Goal: Check status: Check status

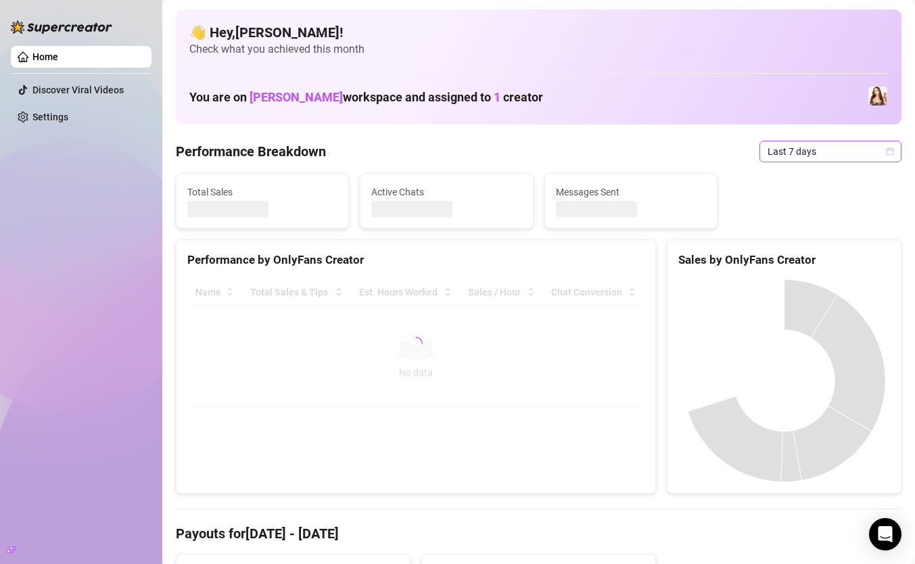
click at [889, 158] on span "Last 7 days" at bounding box center [831, 151] width 126 height 20
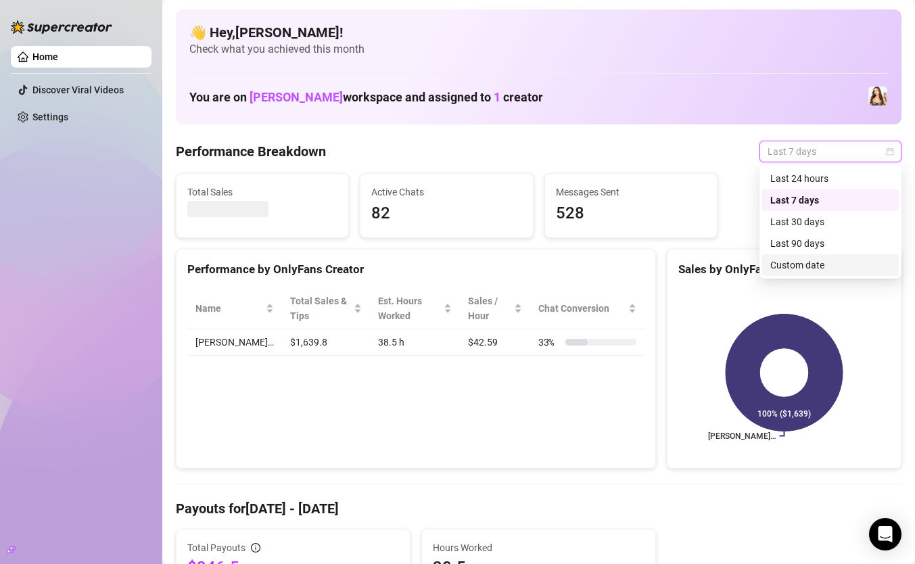
click at [809, 264] on div "Custom date" at bounding box center [830, 265] width 120 height 15
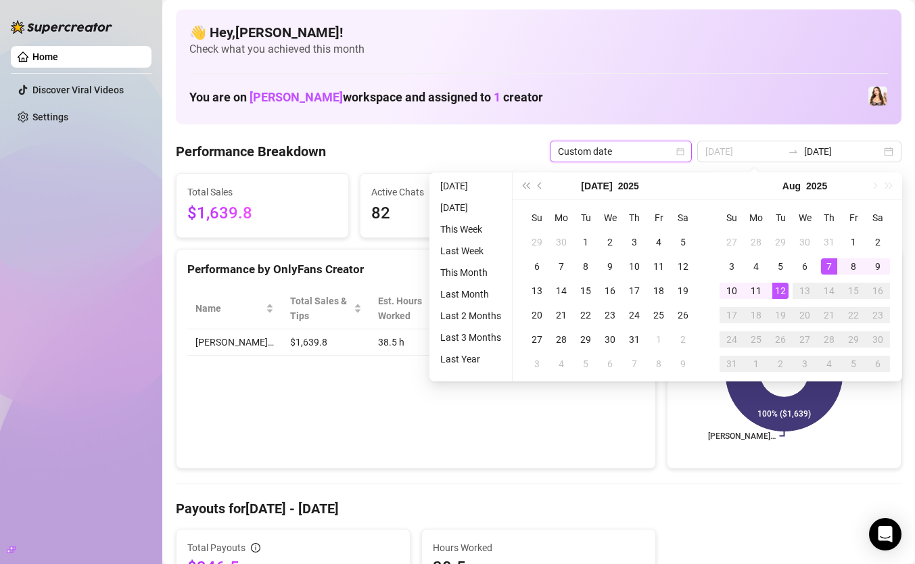
type input "2025-08-12"
click at [781, 290] on div "12" at bounding box center [780, 291] width 16 height 16
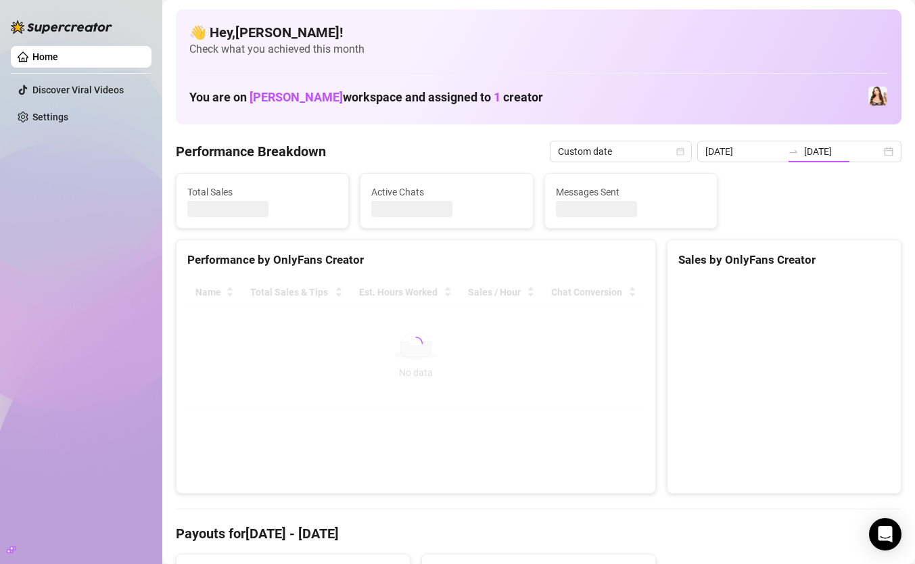
type input "2025-08-12"
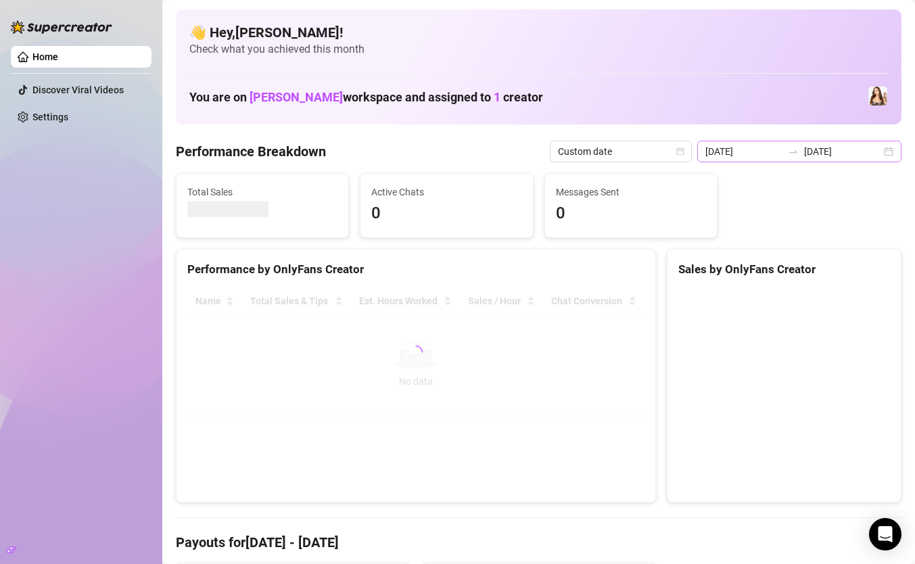
click at [884, 153] on div "2025-08-12 2025-08-12" at bounding box center [799, 152] width 204 height 22
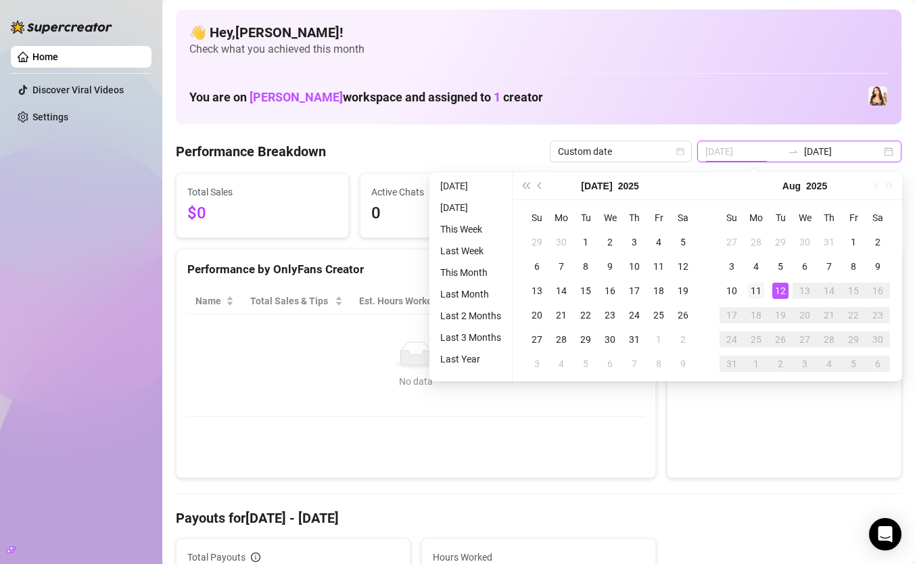
type input "[DATE]"
click at [759, 291] on div "11" at bounding box center [756, 291] width 16 height 16
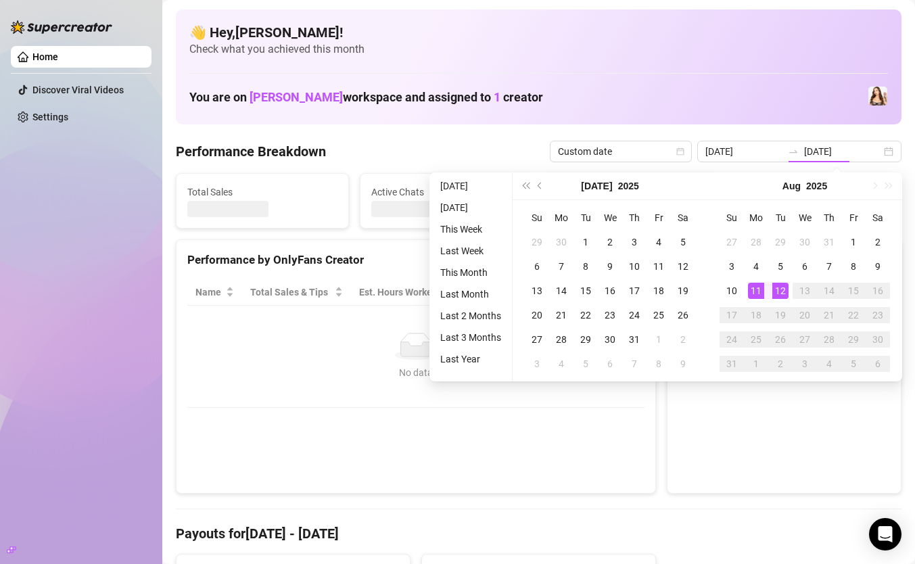
type input "[DATE]"
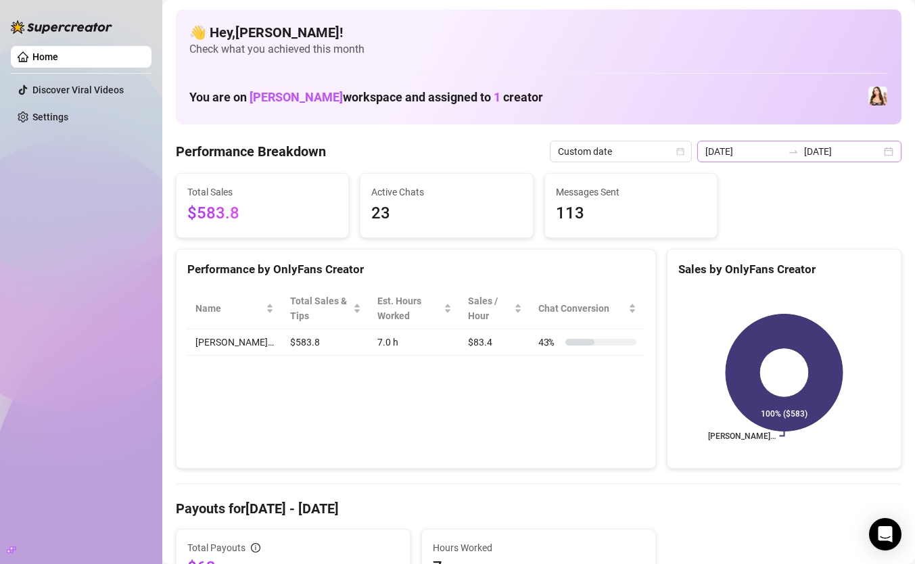
click at [890, 153] on div "2025-08-11 2025-08-11" at bounding box center [799, 152] width 204 height 22
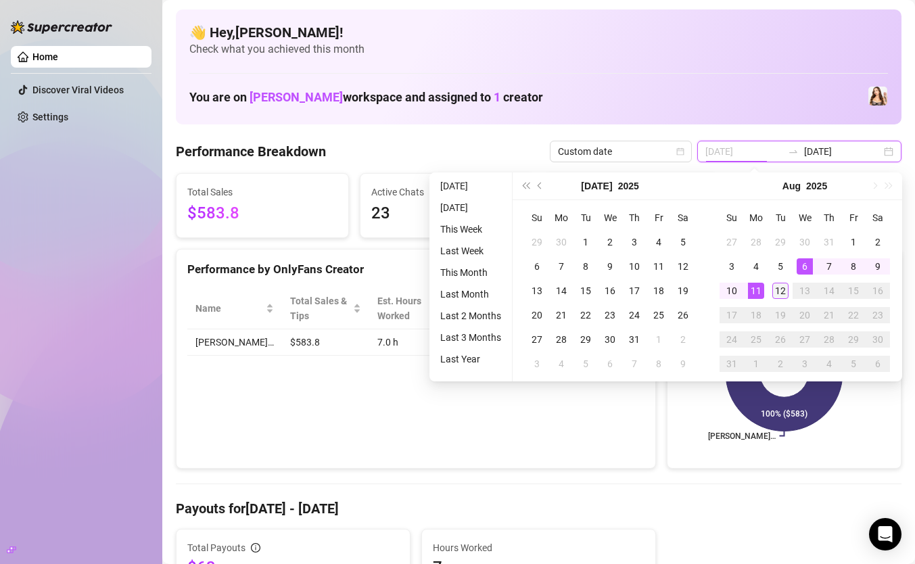
type input "2025-08-12"
click at [782, 285] on div "12" at bounding box center [780, 291] width 16 height 16
type input "2025-08-12"
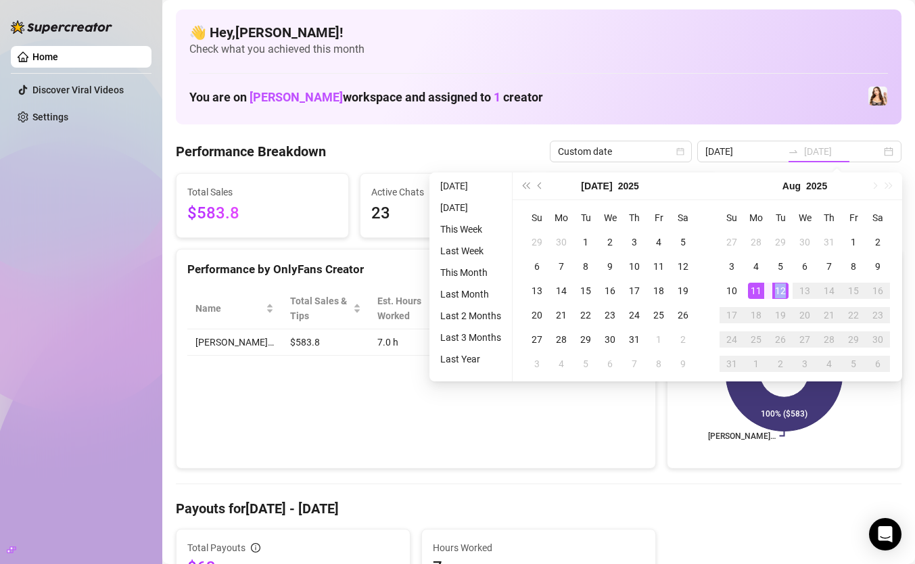
type input "2025-08-12"
